Goal: Contribute content: Add original content to the website for others to see

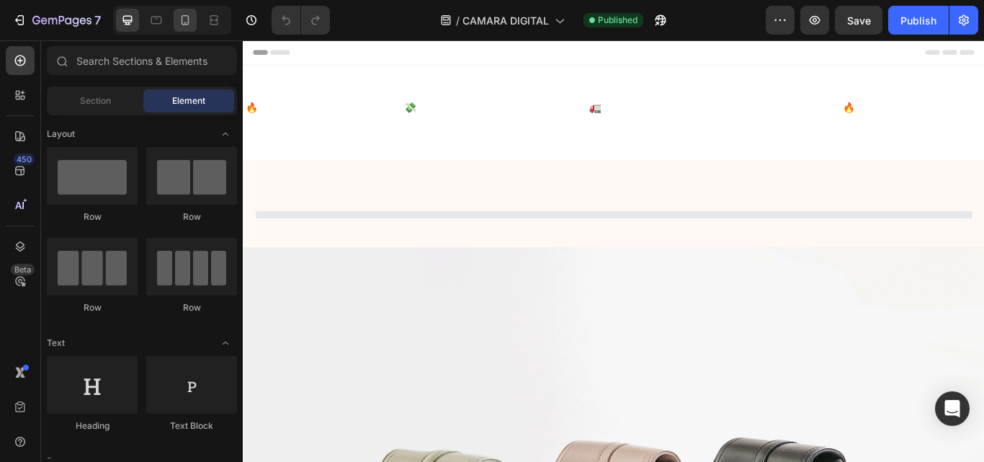
click at [187, 16] on icon at bounding box center [186, 20] width 8 height 10
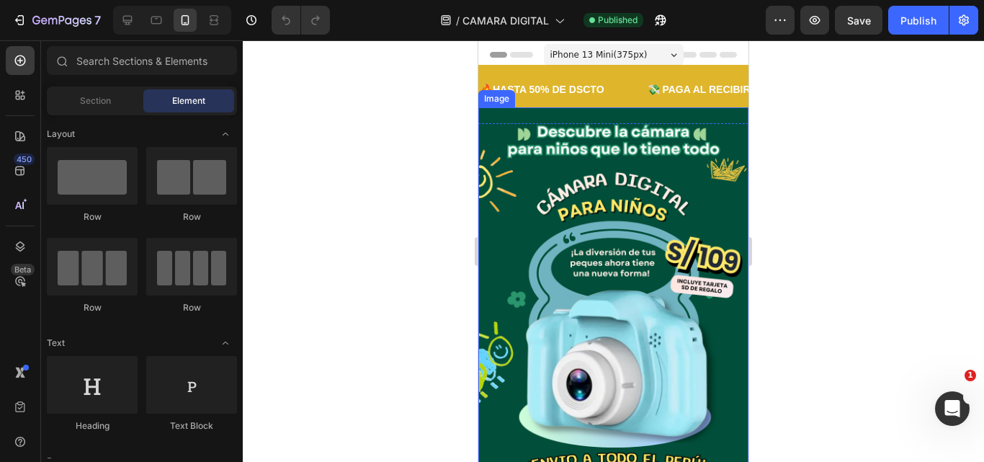
click at [526, 251] on img at bounding box center [613, 307] width 270 height 400
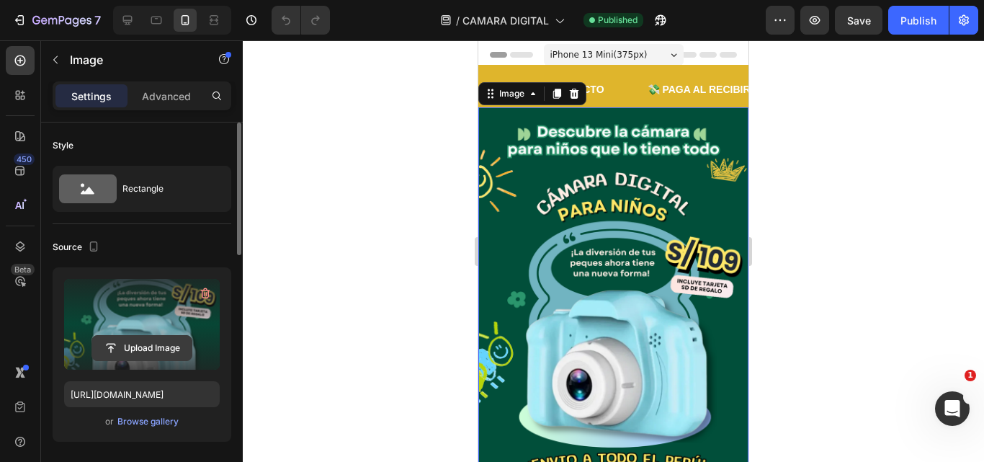
click at [133, 344] on input "file" at bounding box center [141, 348] width 99 height 24
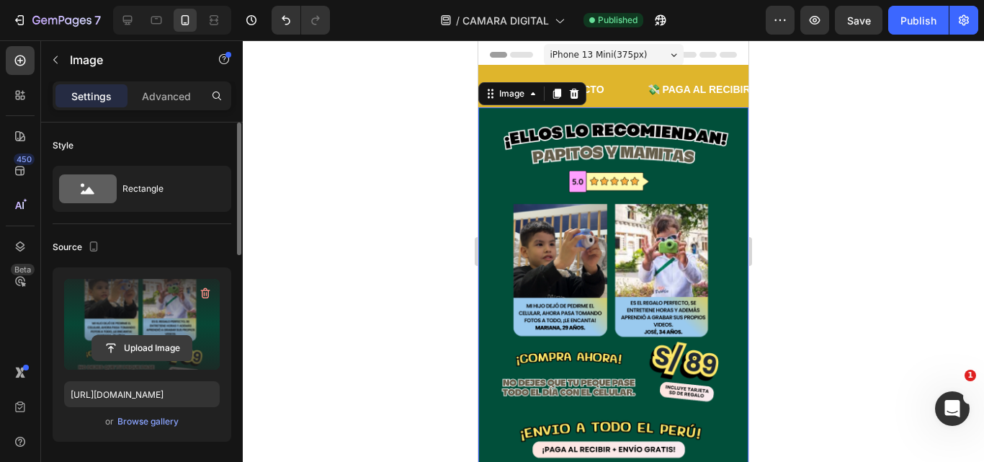
click at [143, 354] on input "file" at bounding box center [141, 348] width 99 height 24
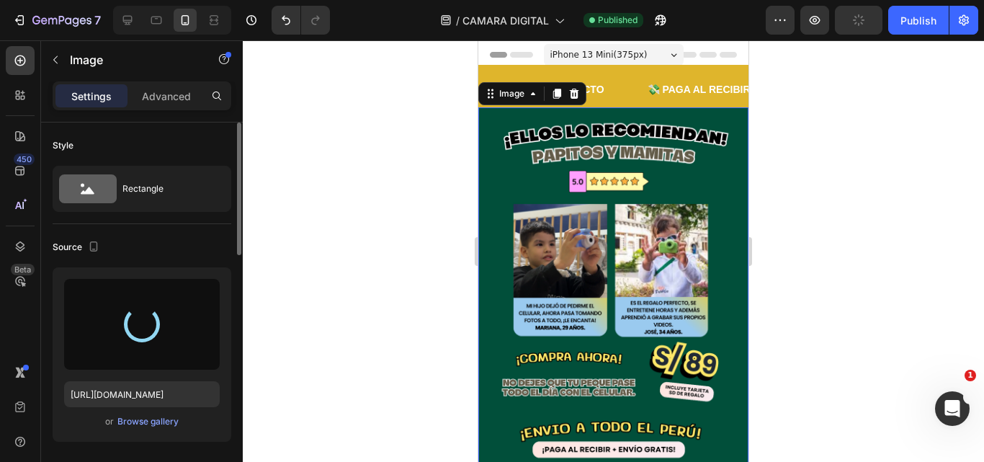
type input "https://cdn.shopify.com/s/files/1/0641/6465/9267/files/gempages_573437835185489…"
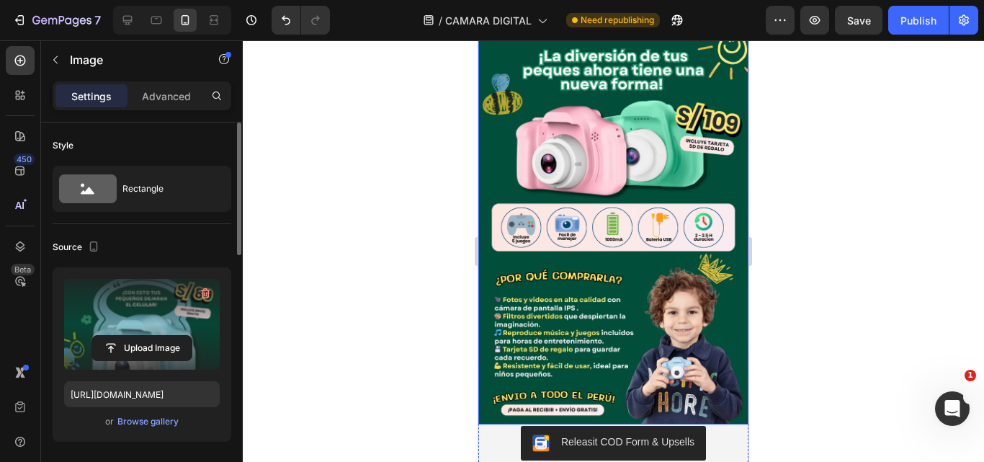
scroll to position [576, 0]
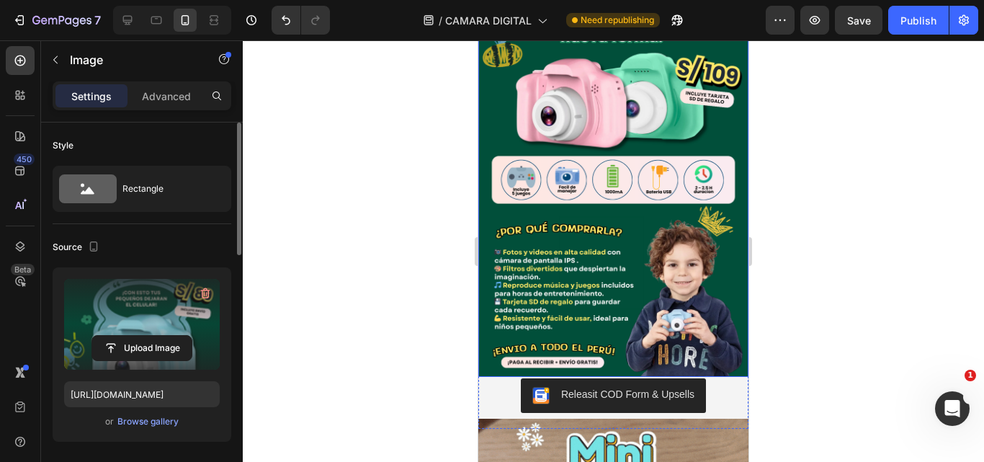
click at [524, 253] on img at bounding box center [613, 176] width 270 height 400
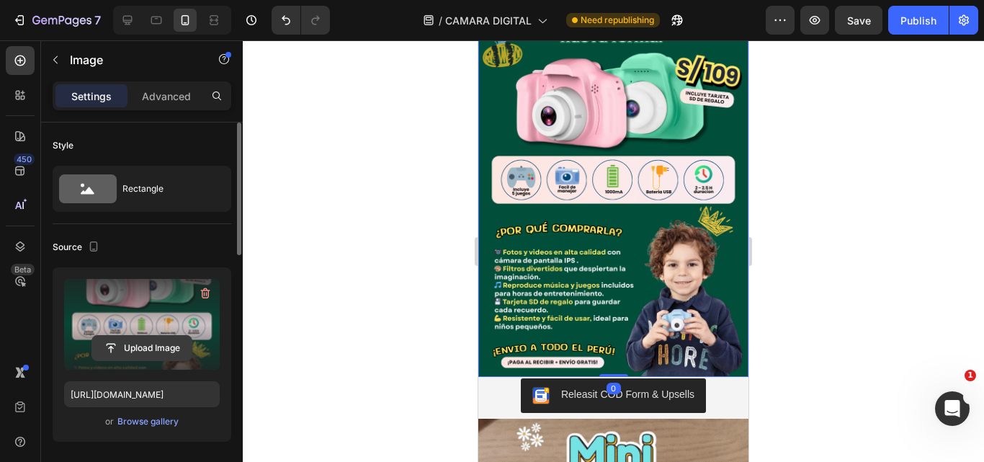
click at [145, 339] on input "file" at bounding box center [141, 348] width 99 height 24
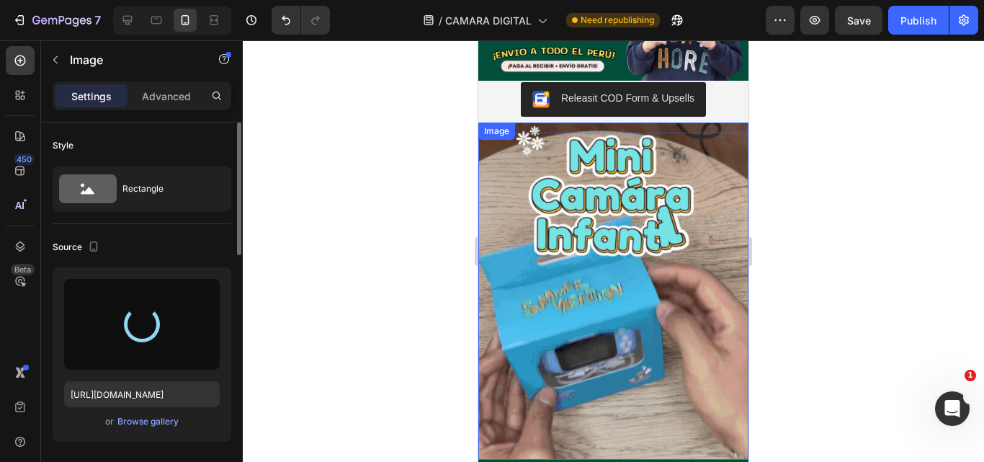
type input "https://cdn.shopify.com/s/files/1/0641/6465/9267/files/gempages_573437835185489…"
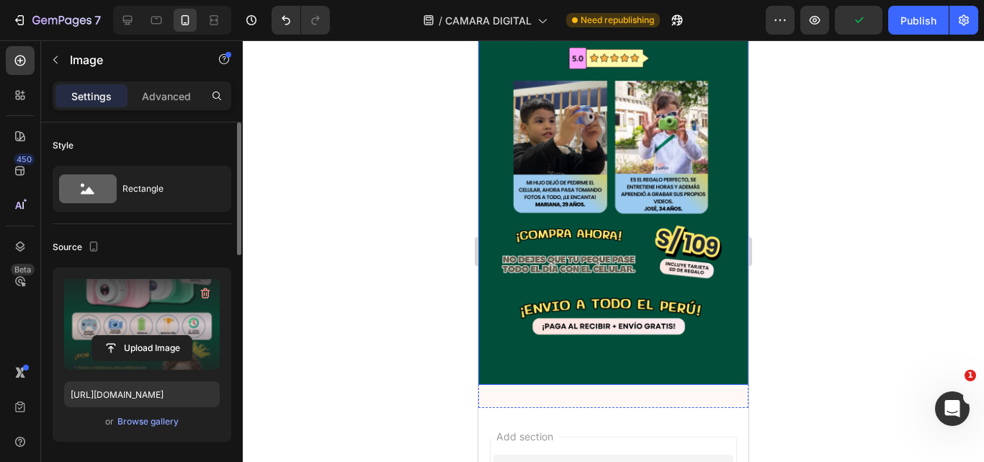
scroll to position [1304, 0]
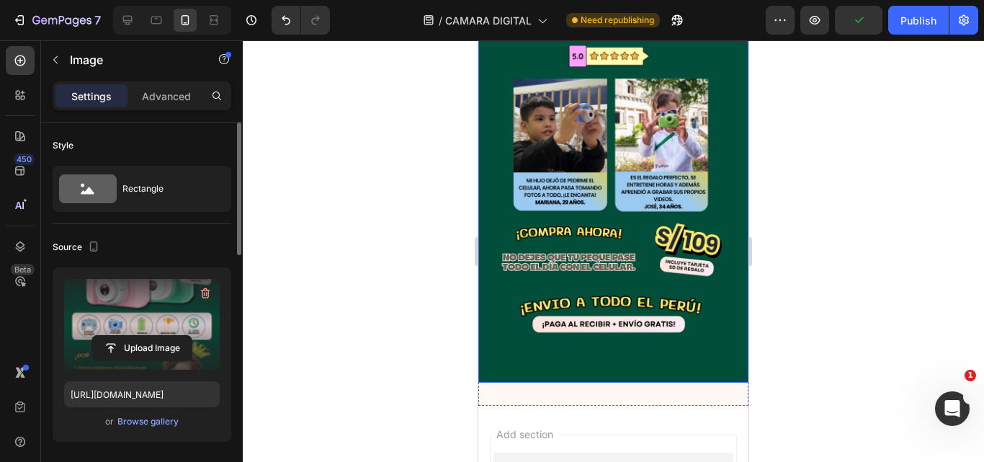
click at [564, 225] on img at bounding box center [613, 182] width 270 height 400
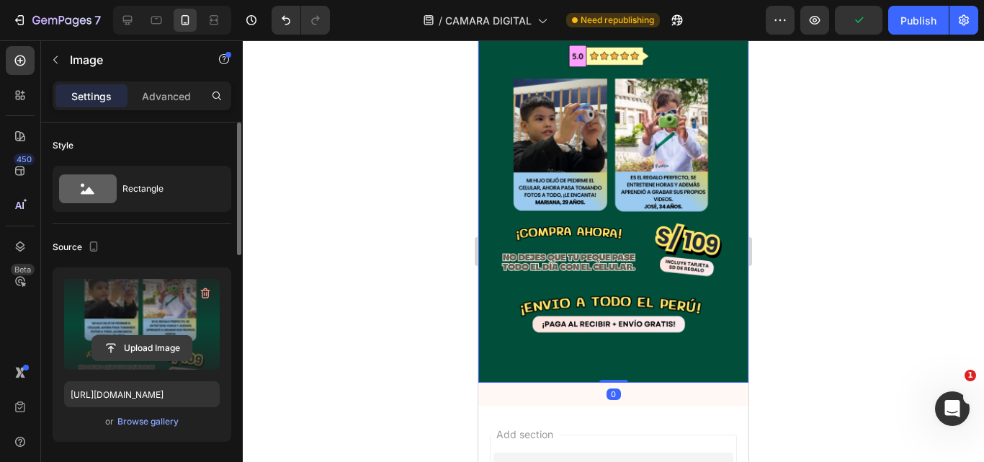
click at [116, 341] on input "file" at bounding box center [141, 348] width 99 height 24
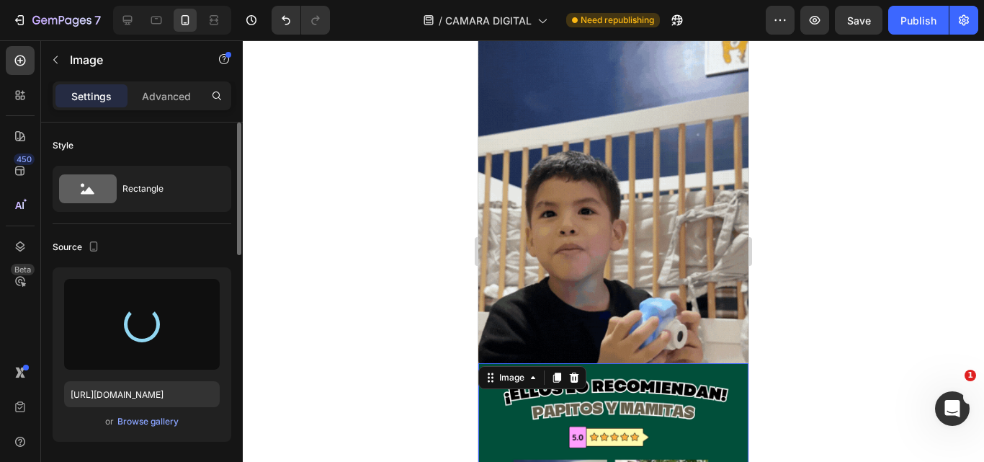
type input "https://cdn.shopify.com/s/files/1/0641/6465/9267/files/gempages_573437835185489…"
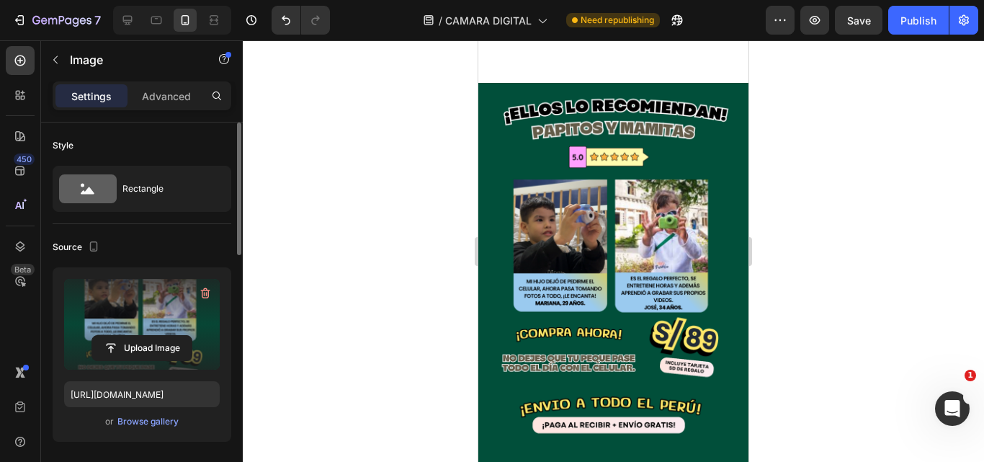
scroll to position [1368, 0]
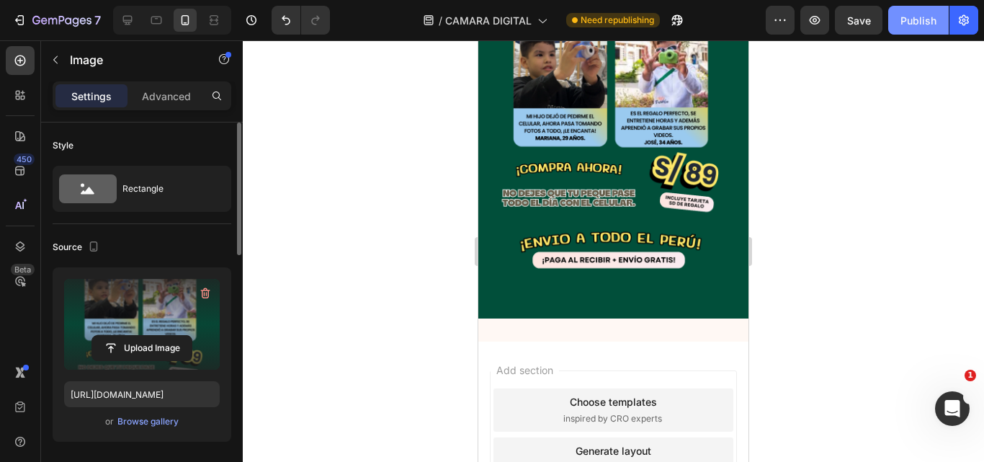
click at [905, 30] on button "Publish" at bounding box center [918, 20] width 61 height 29
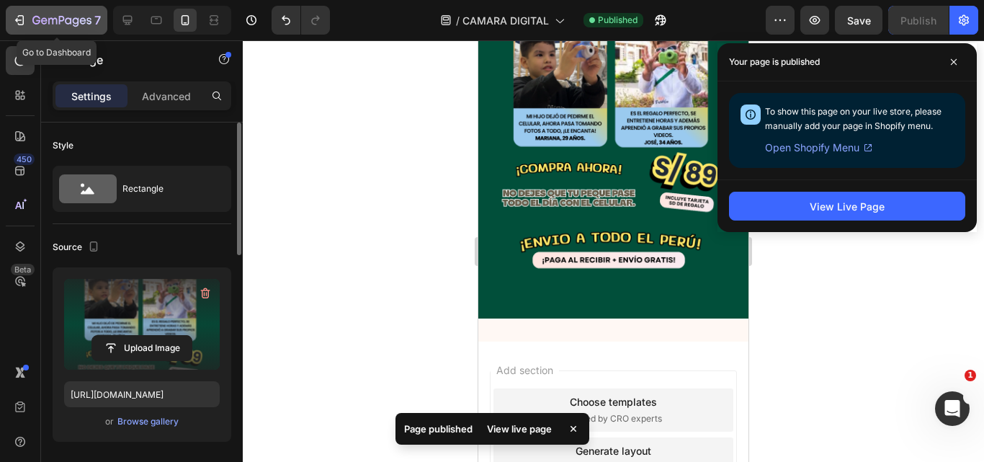
click at [46, 29] on button "7" at bounding box center [57, 20] width 102 height 29
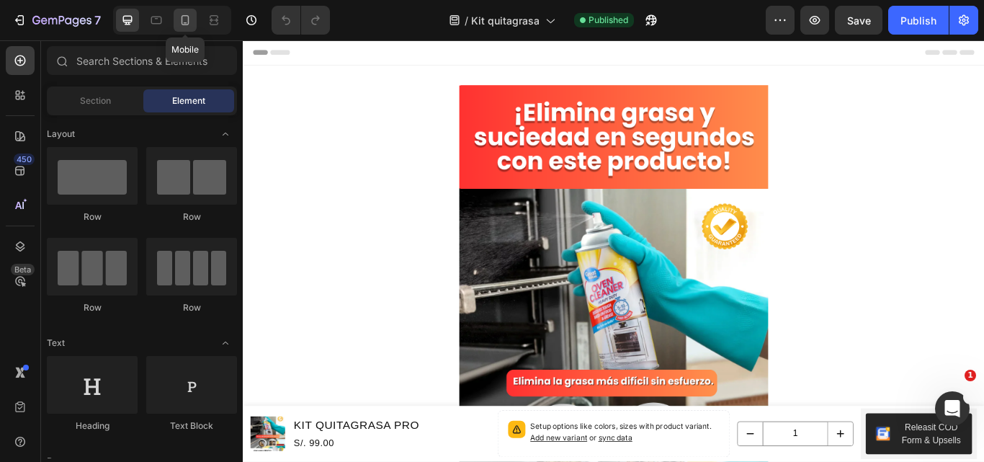
click at [182, 24] on icon at bounding box center [185, 20] width 14 height 14
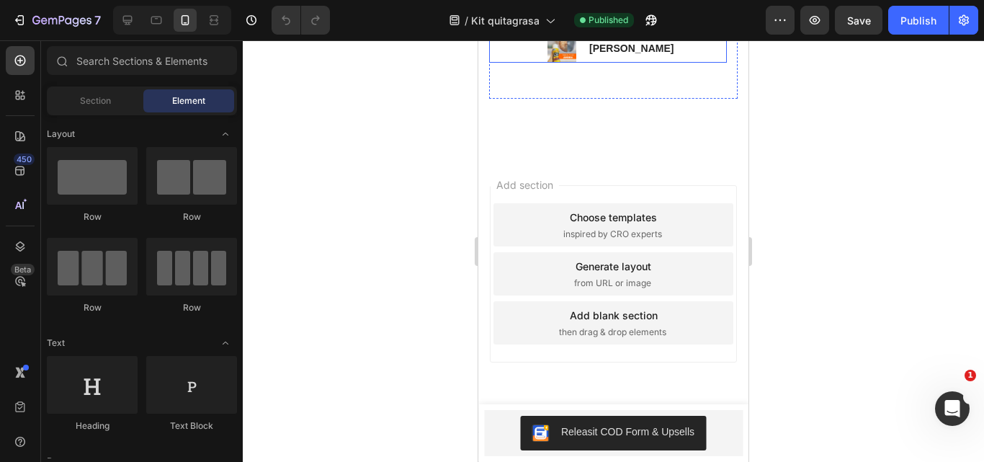
scroll to position [1929, 0]
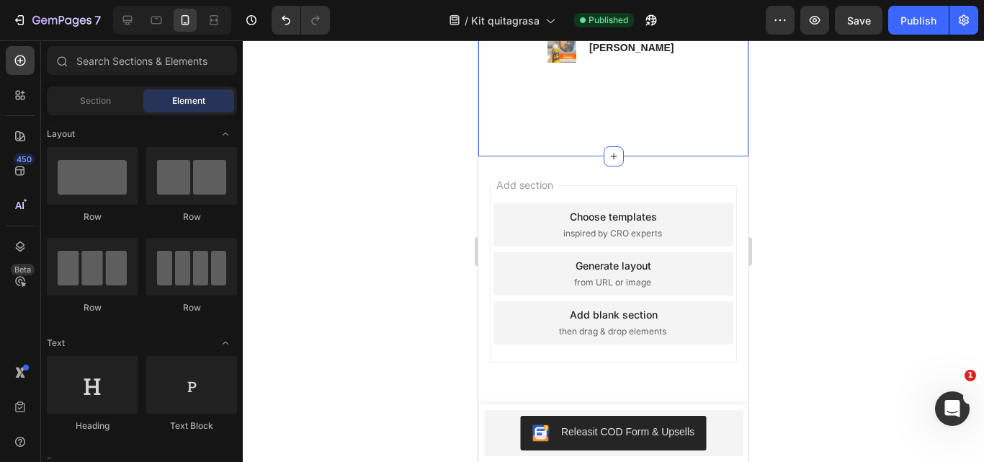
click at [609, 156] on div "Image Tenía grasa de años en mi horno… y este producto la quitó en segundos. ¡L…" at bounding box center [613, 49] width 270 height 214
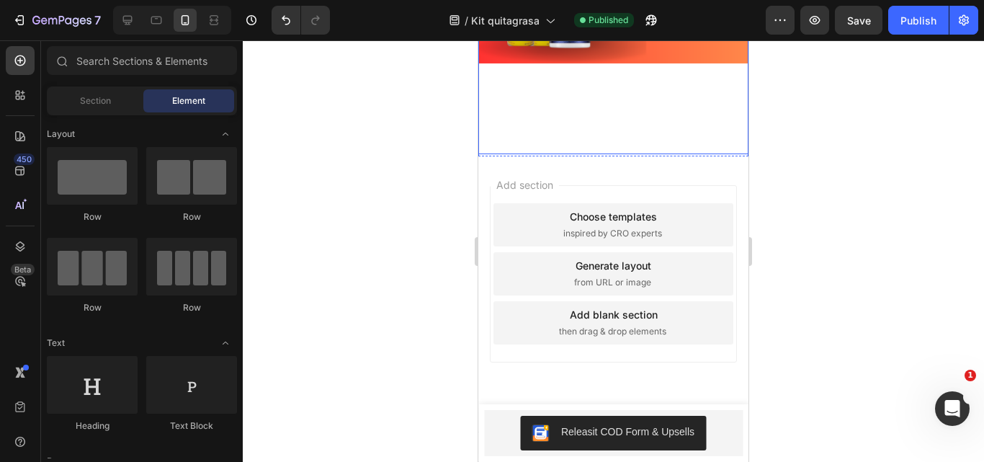
click at [614, 154] on img at bounding box center [613, 19] width 270 height 270
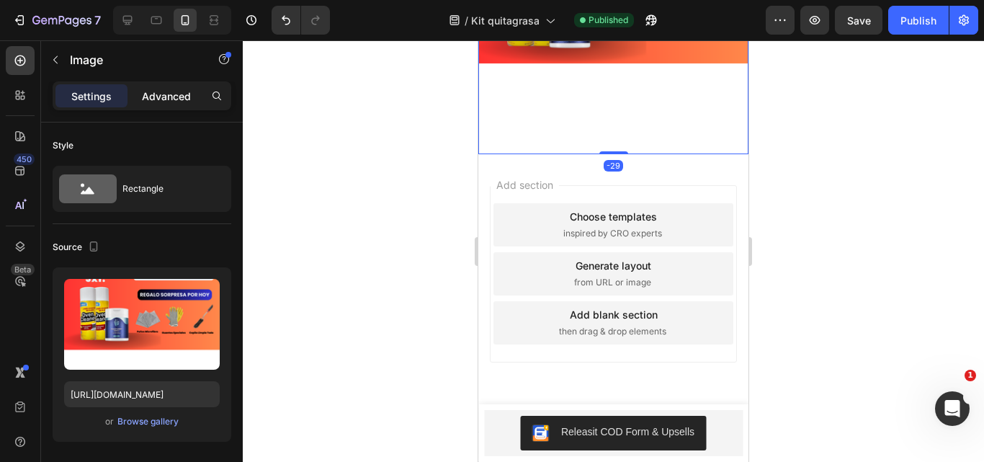
click at [169, 99] on p "Advanced" at bounding box center [166, 96] width 49 height 15
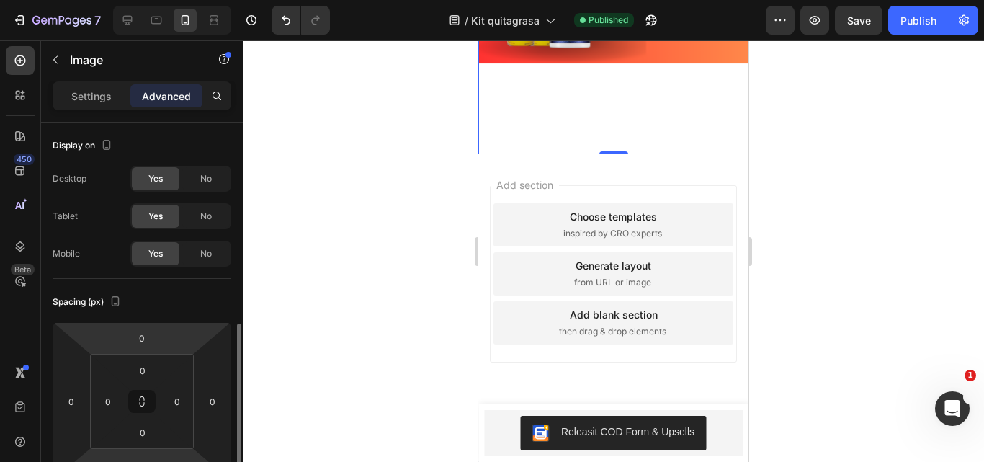
scroll to position [144, 0]
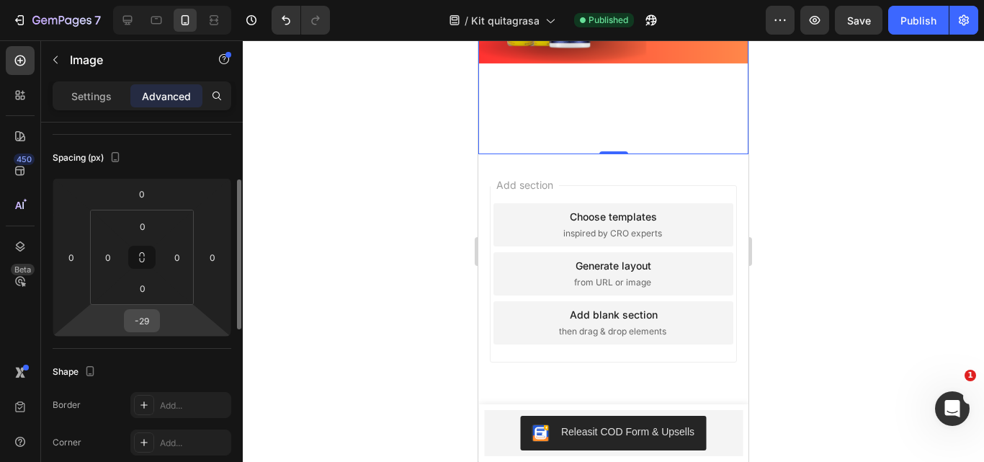
click at [156, 323] on div "-29" at bounding box center [142, 320] width 36 height 23
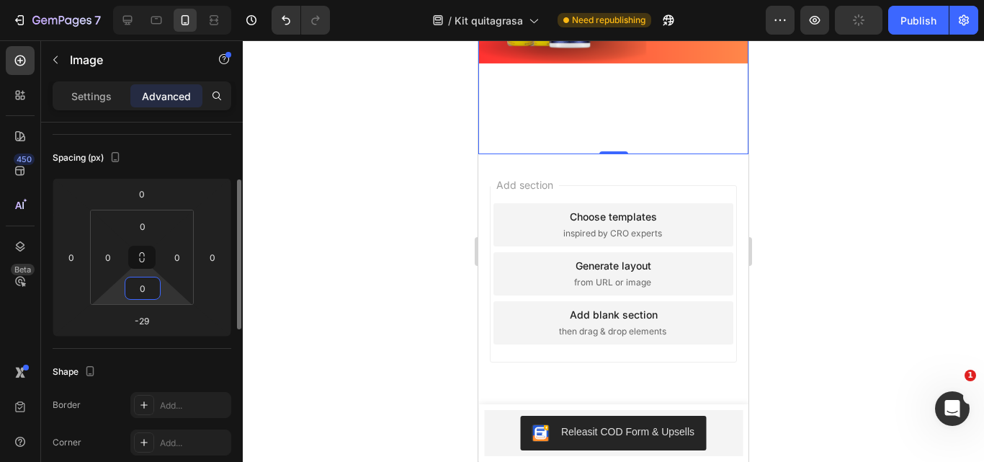
click at [148, 297] on input "0" at bounding box center [142, 288] width 29 height 22
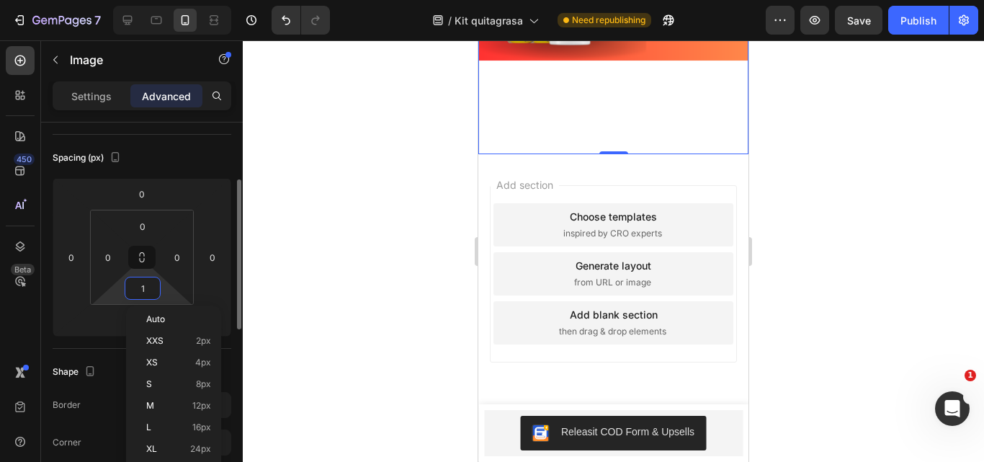
type input "0"
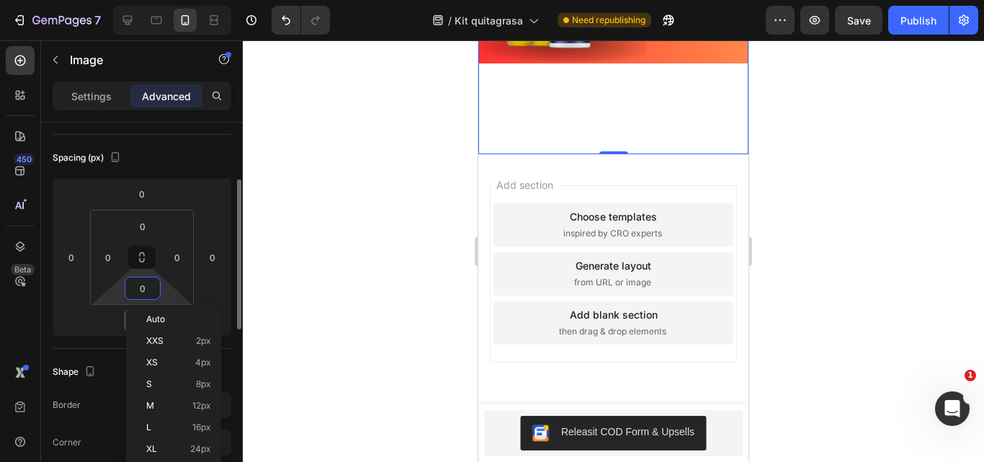
click at [124, 315] on div "-29" at bounding box center [142, 320] width 36 height 23
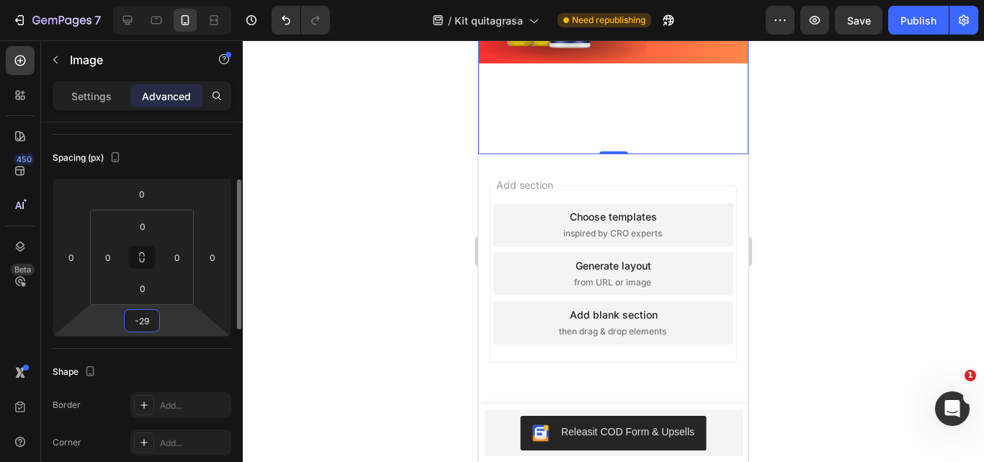
click at [127, 323] on input "-29" at bounding box center [141, 321] width 29 height 22
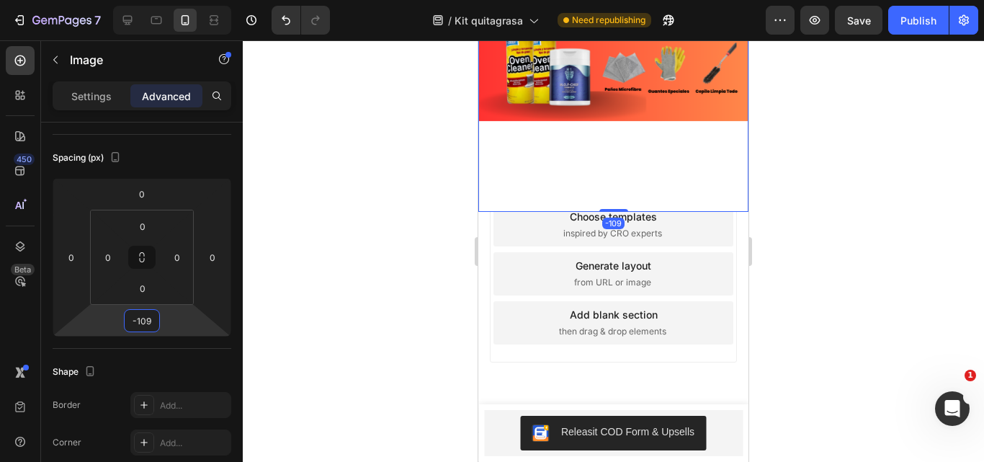
scroll to position [1883, 0]
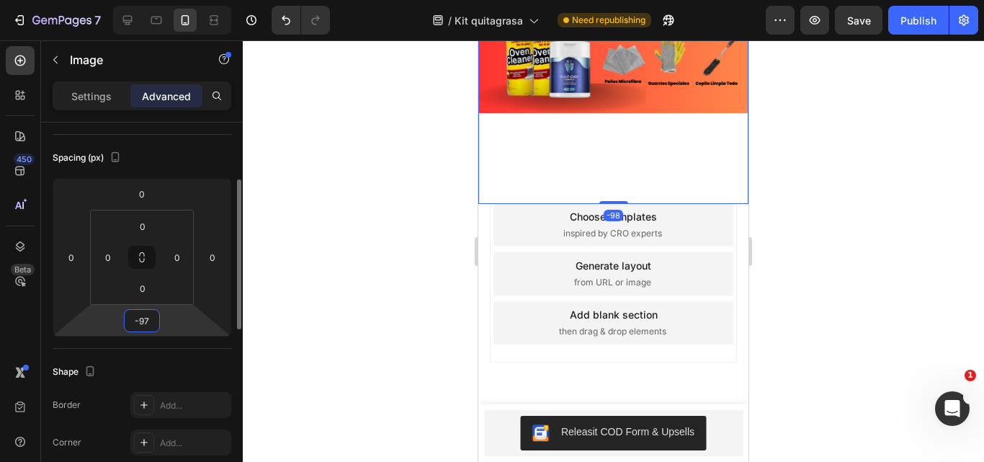
click at [150, 322] on input "-97" at bounding box center [141, 321] width 29 height 22
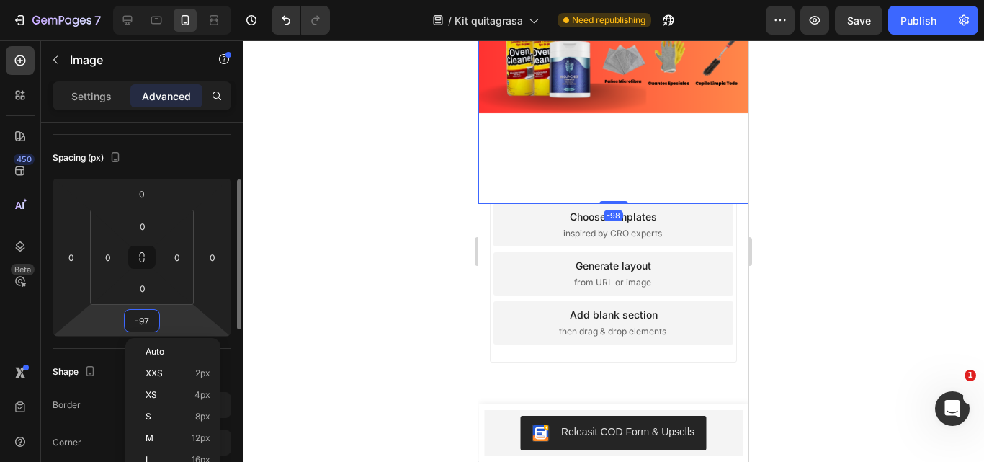
click at [150, 322] on input "-97" at bounding box center [141, 321] width 29 height 22
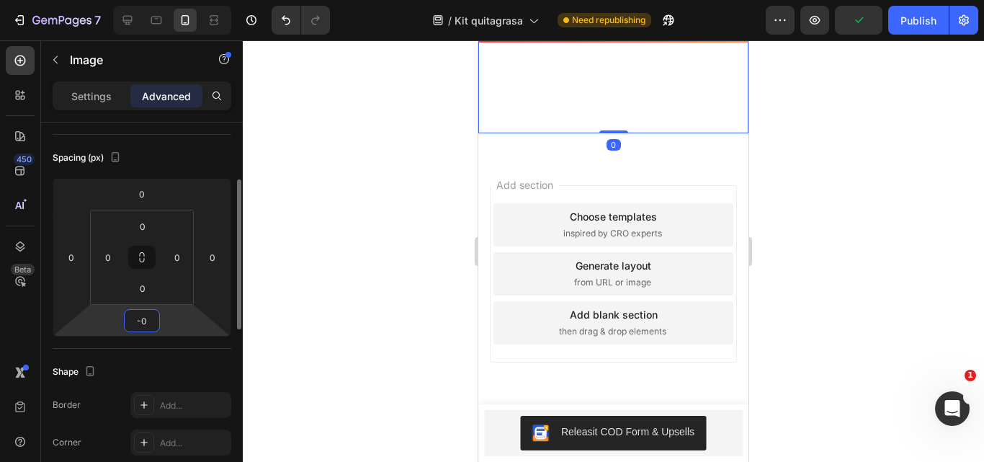
click at [133, 323] on input "-0" at bounding box center [141, 321] width 29 height 22
click at [141, 322] on input "-0" at bounding box center [141, 321] width 29 height 22
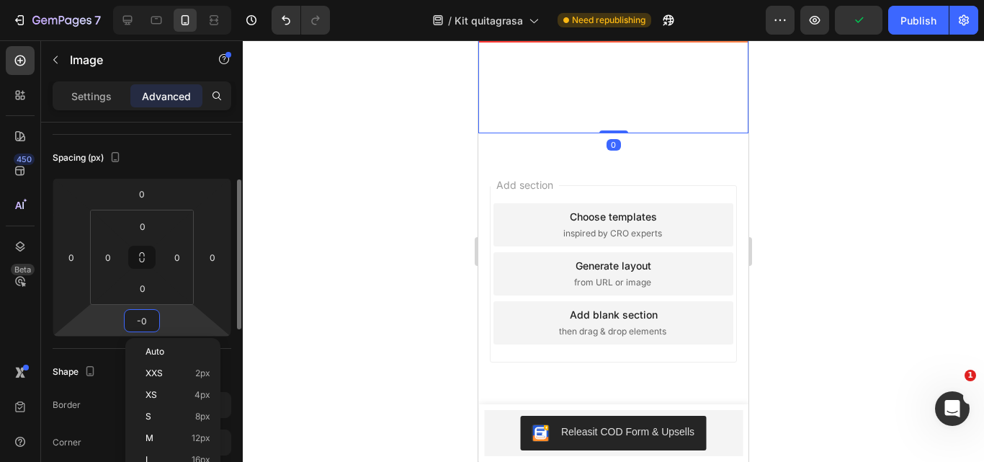
click at [141, 322] on input "-0" at bounding box center [141, 321] width 29 height 22
type input "0"
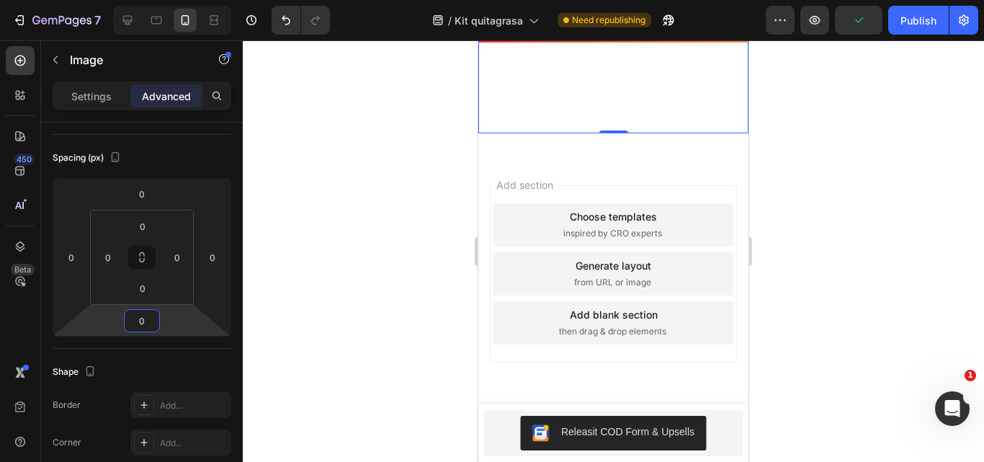
click at [273, 314] on div at bounding box center [613, 250] width 741 height 421
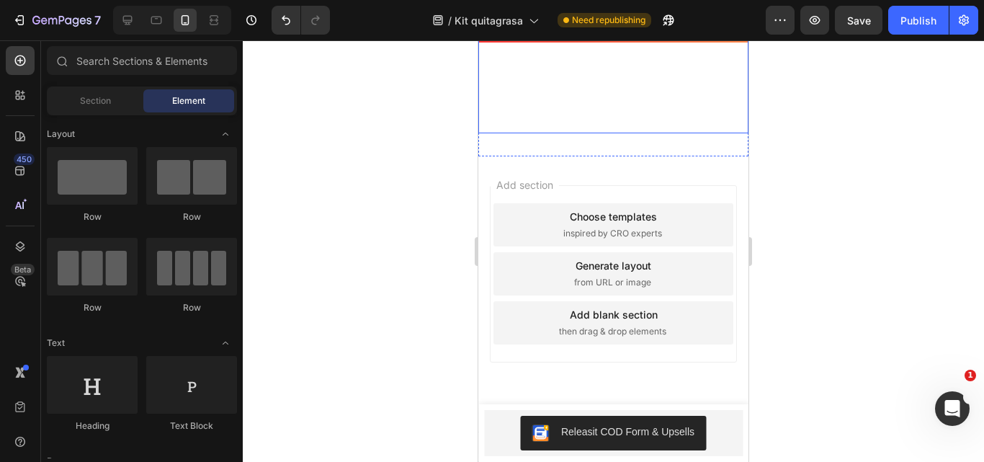
scroll to position [1811, 0]
drag, startPoint x: 893, startPoint y: 24, endPoint x: 923, endPoint y: 27, distance: 29.7
click at [897, 27] on button "Publish" at bounding box center [918, 20] width 61 height 29
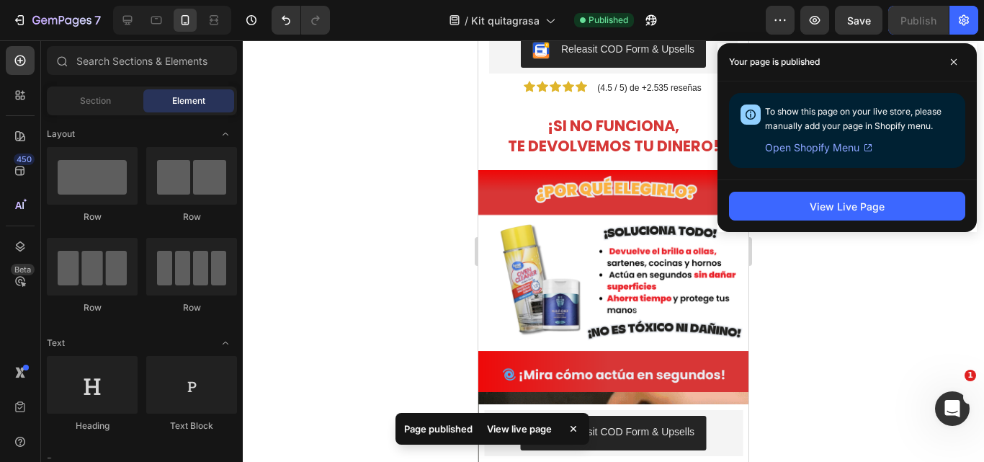
scroll to position [144, 0]
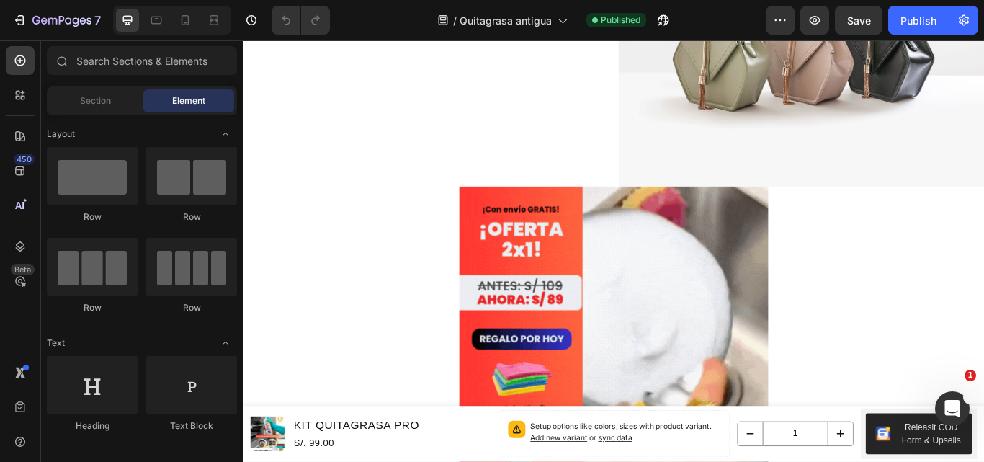
scroll to position [1152, 0]
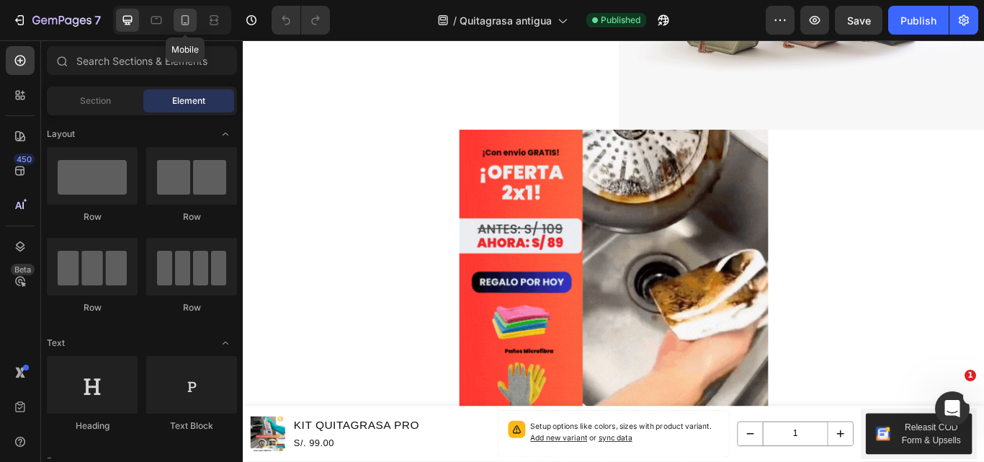
click at [179, 12] on div at bounding box center [185, 20] width 23 height 23
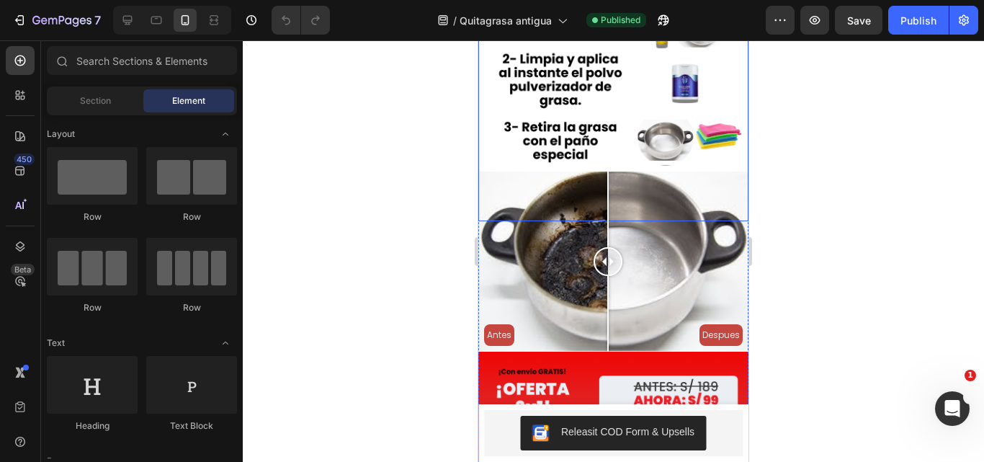
scroll to position [1974, 0]
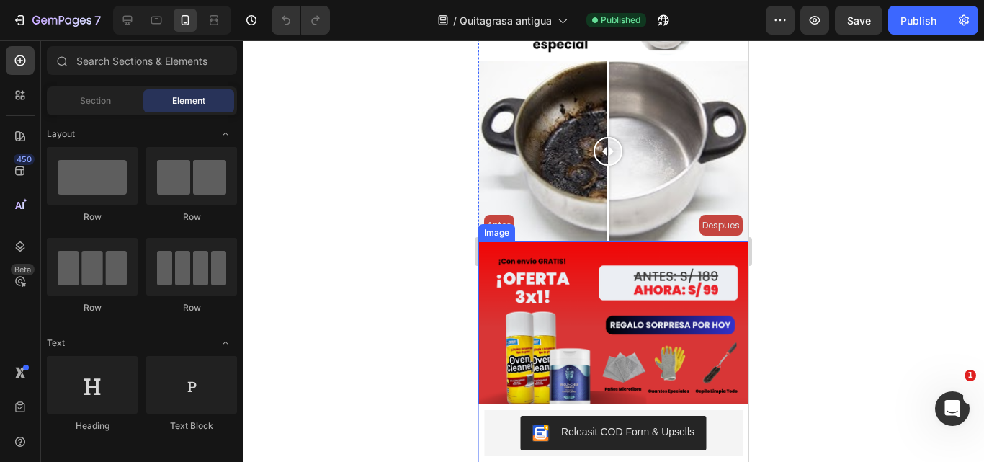
click at [555, 241] on img at bounding box center [613, 376] width 270 height 270
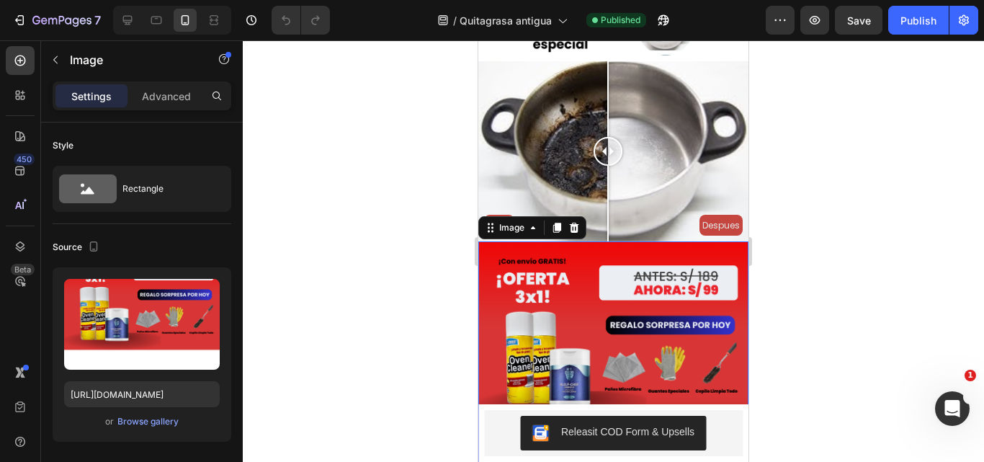
click at [156, 112] on div "Settings Advanced" at bounding box center [142, 101] width 202 height 41
click at [161, 105] on div "Advanced" at bounding box center [166, 95] width 72 height 23
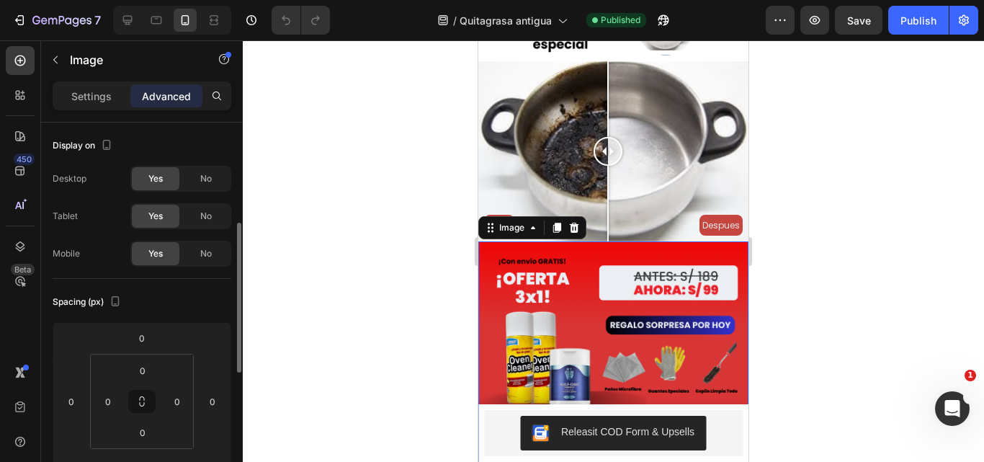
scroll to position [144, 0]
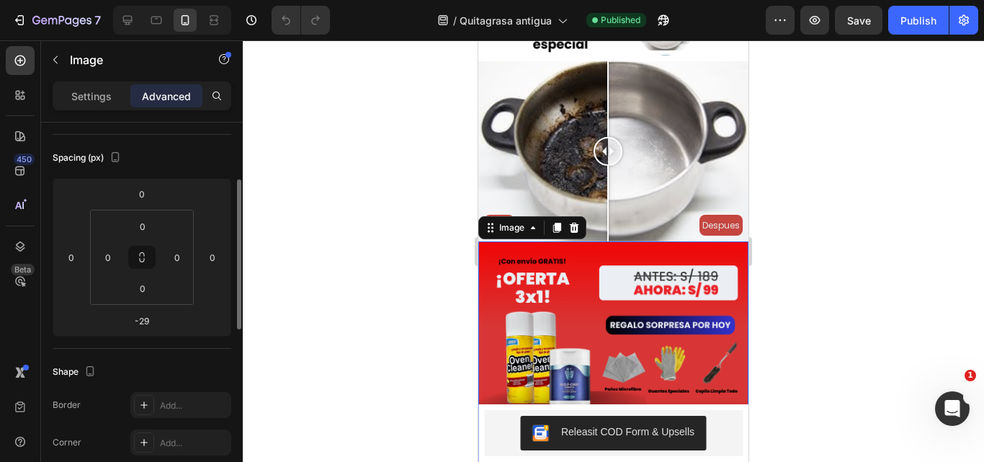
click at [731, 241] on img at bounding box center [613, 376] width 270 height 270
click at [666, 23] on icon "button" at bounding box center [663, 20] width 14 height 14
